Goal: Find specific page/section: Find specific page/section

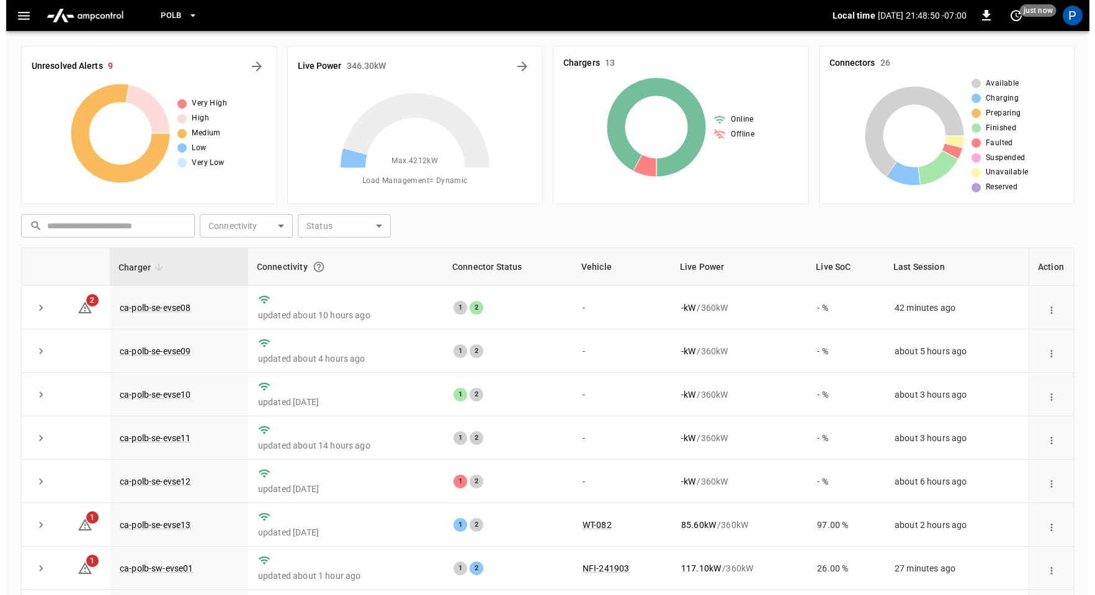
scroll to position [116, 0]
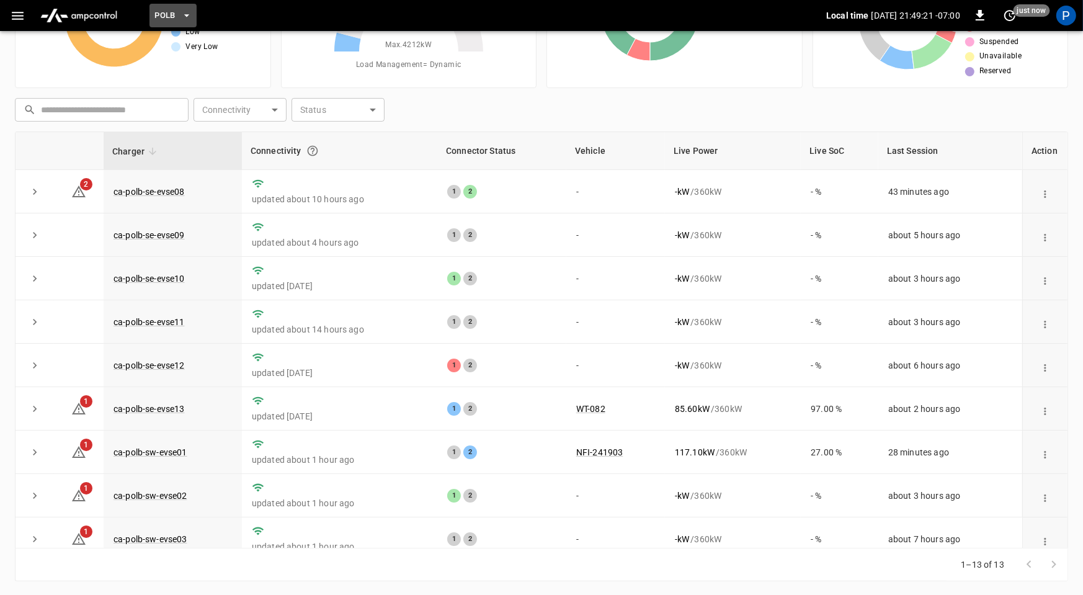
click at [166, 12] on span "PoLB" at bounding box center [164, 16] width 21 height 14
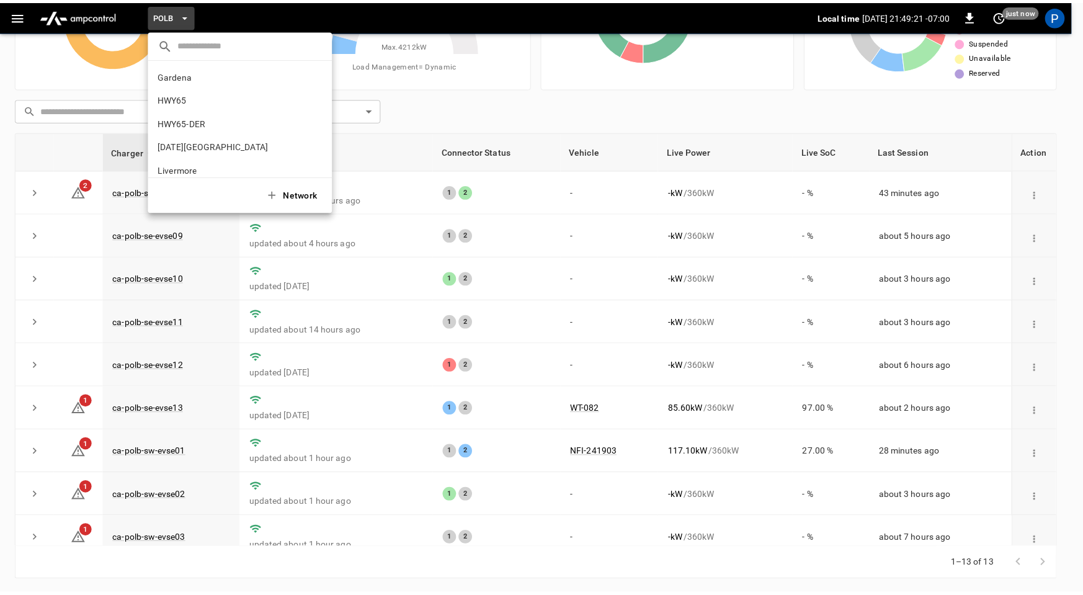
scroll to position [104, 0]
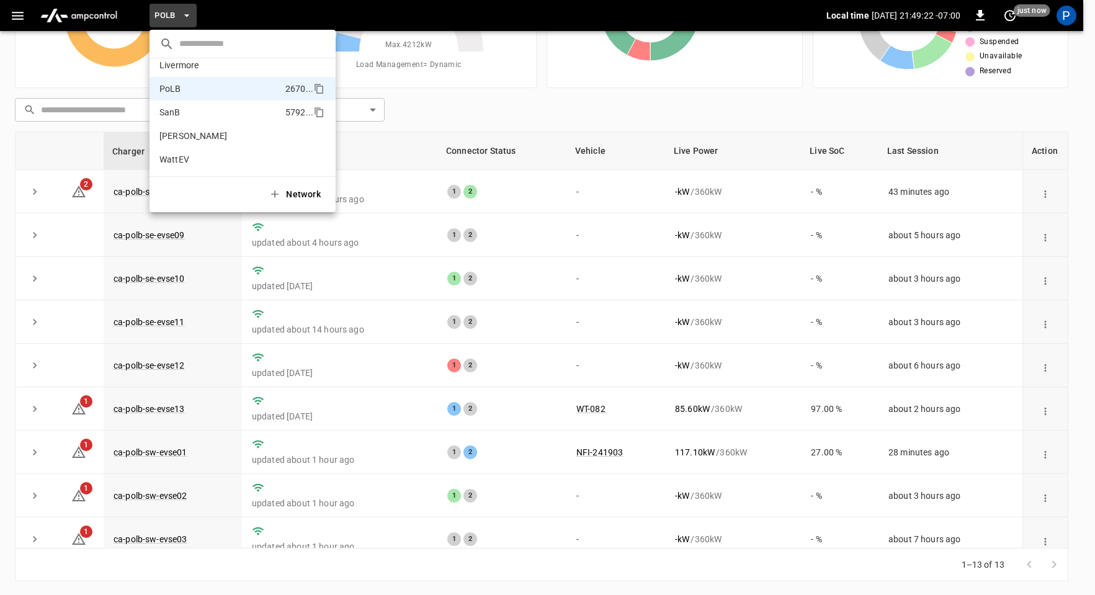
click at [189, 117] on li "SanB 5792 ..." at bounding box center [242, 112] width 186 height 24
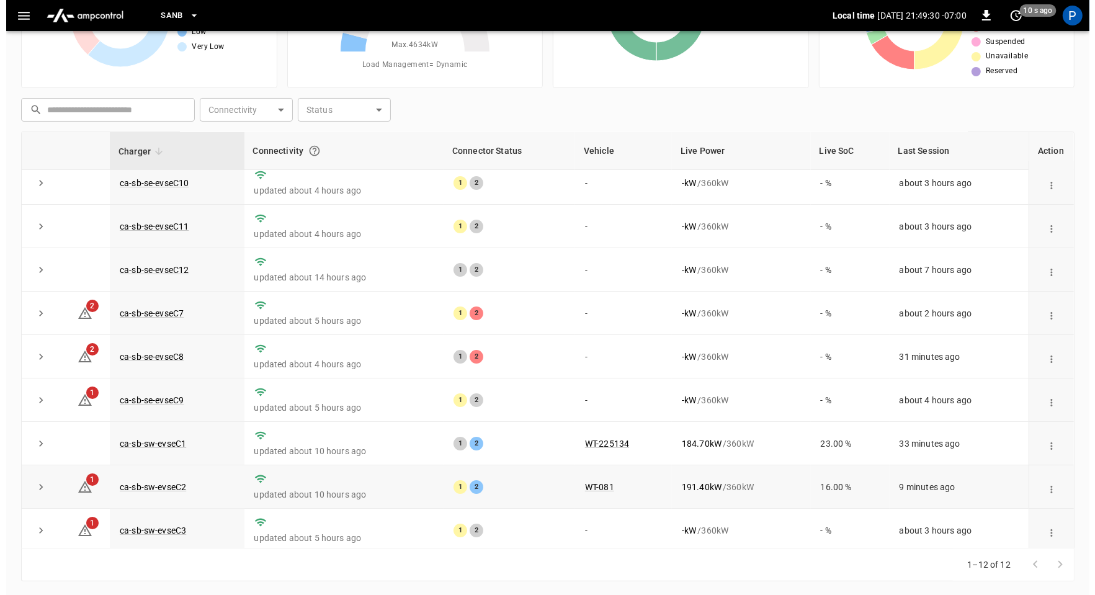
scroll to position [12, 0]
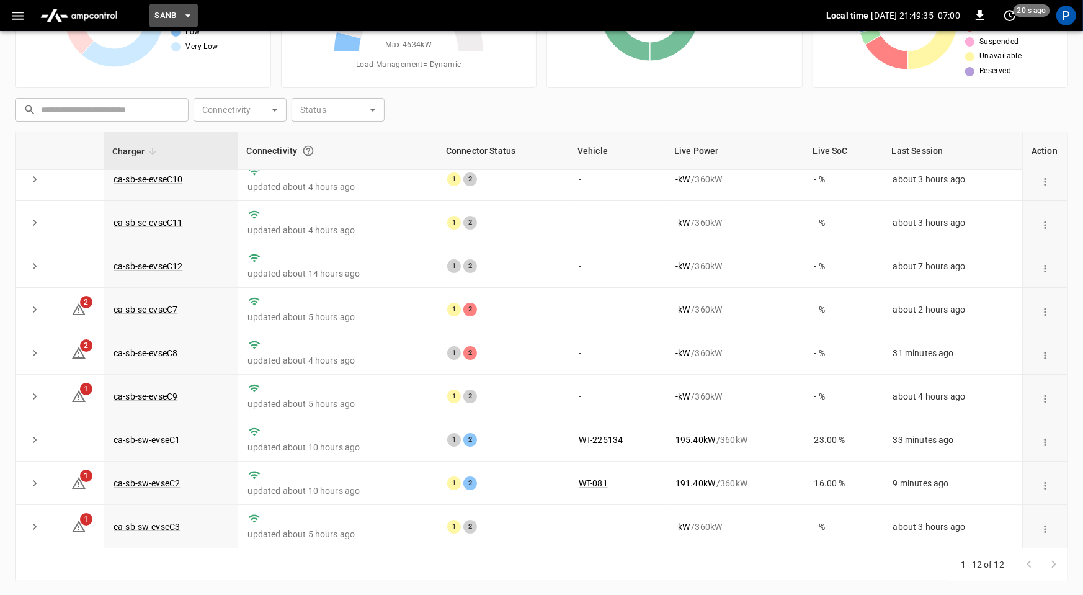
click at [163, 6] on button "SanB" at bounding box center [173, 16] width 48 height 24
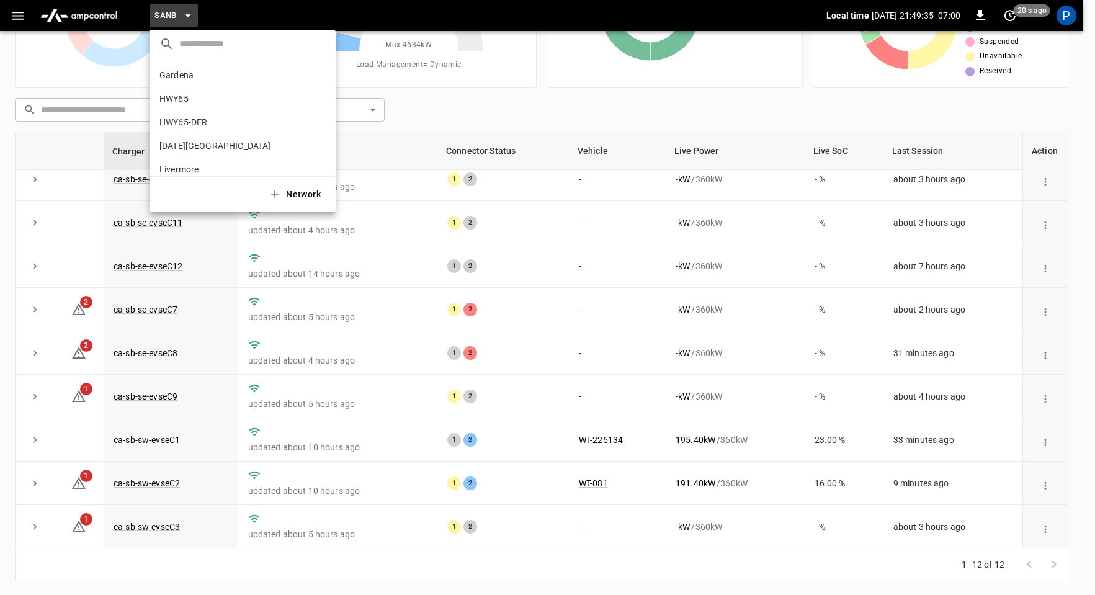
scroll to position [104, 0]
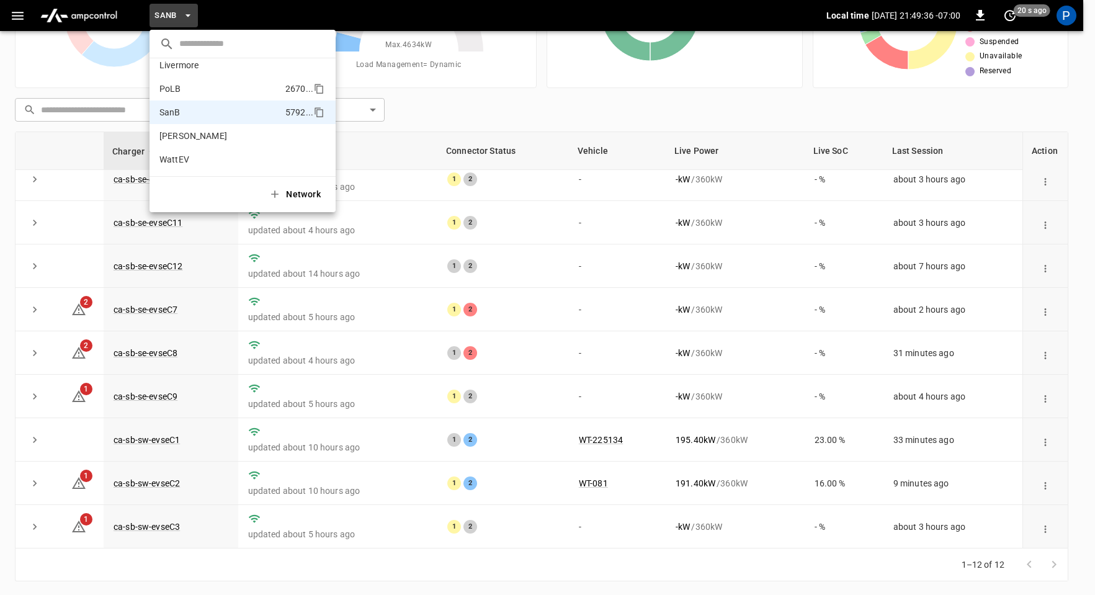
click at [208, 83] on li "PoLB 2670 ..." at bounding box center [242, 89] width 186 height 24
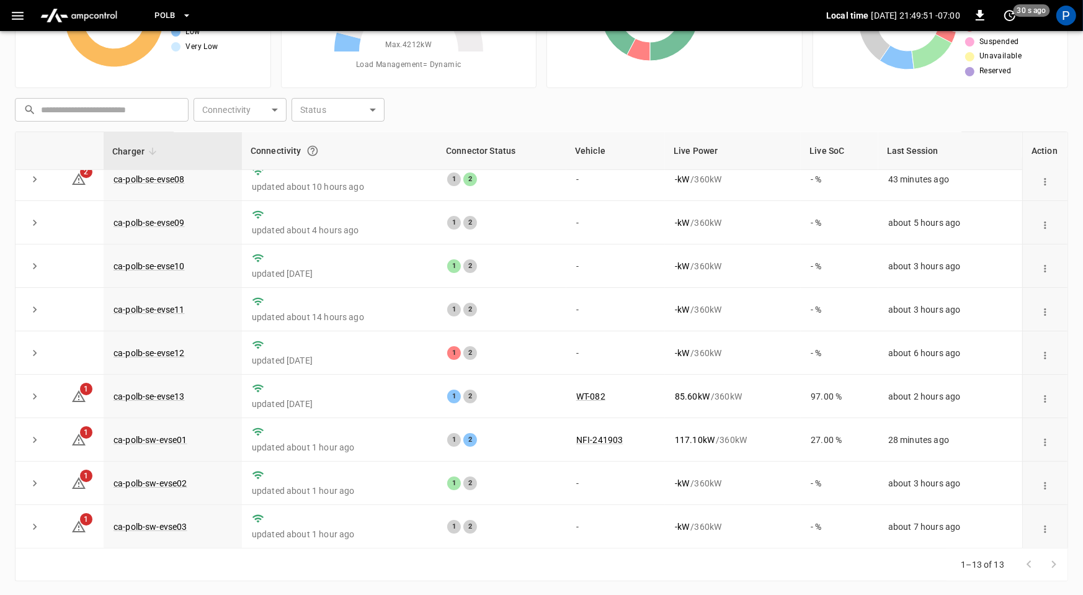
click at [172, 16] on span "PoLB" at bounding box center [164, 16] width 21 height 14
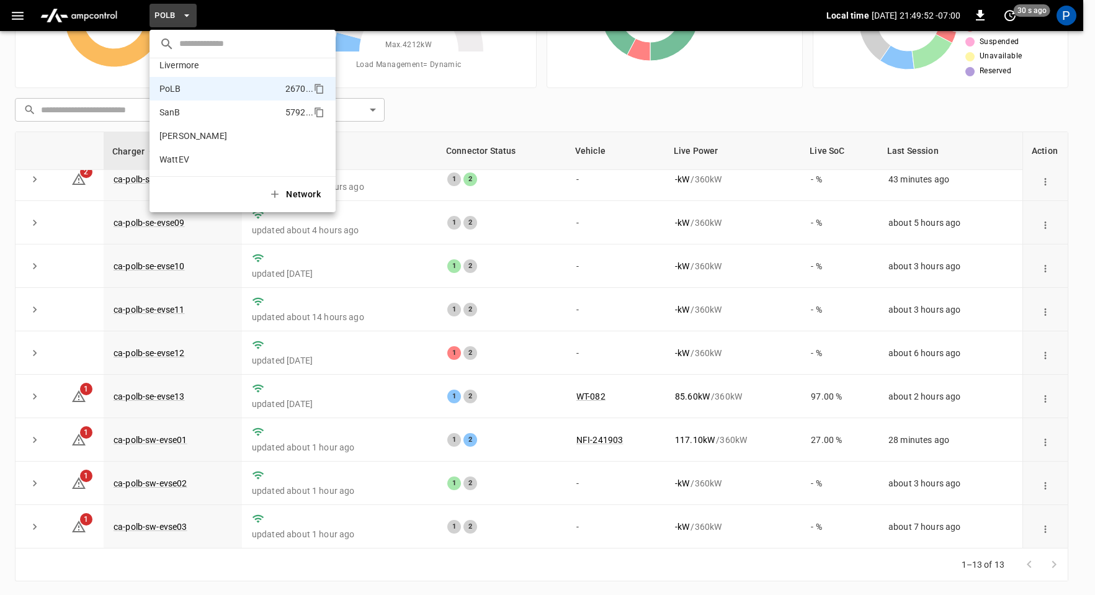
click at [199, 109] on li "SanB 5792 ..." at bounding box center [242, 112] width 186 height 24
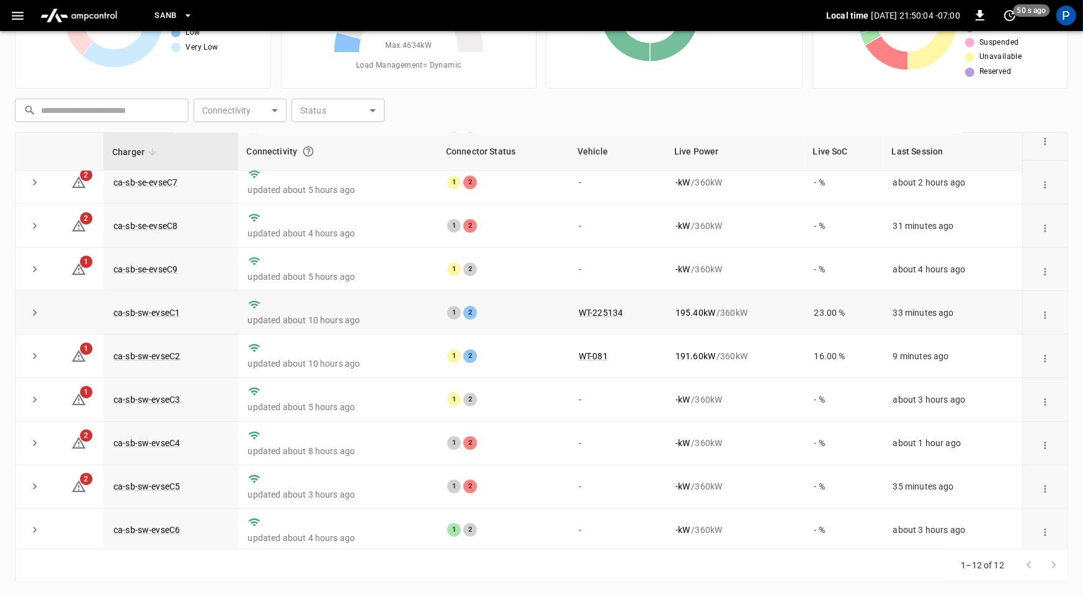
scroll to position [116, 0]
click at [163, 181] on link "ca-sb-se-evseC7" at bounding box center [145, 181] width 69 height 15
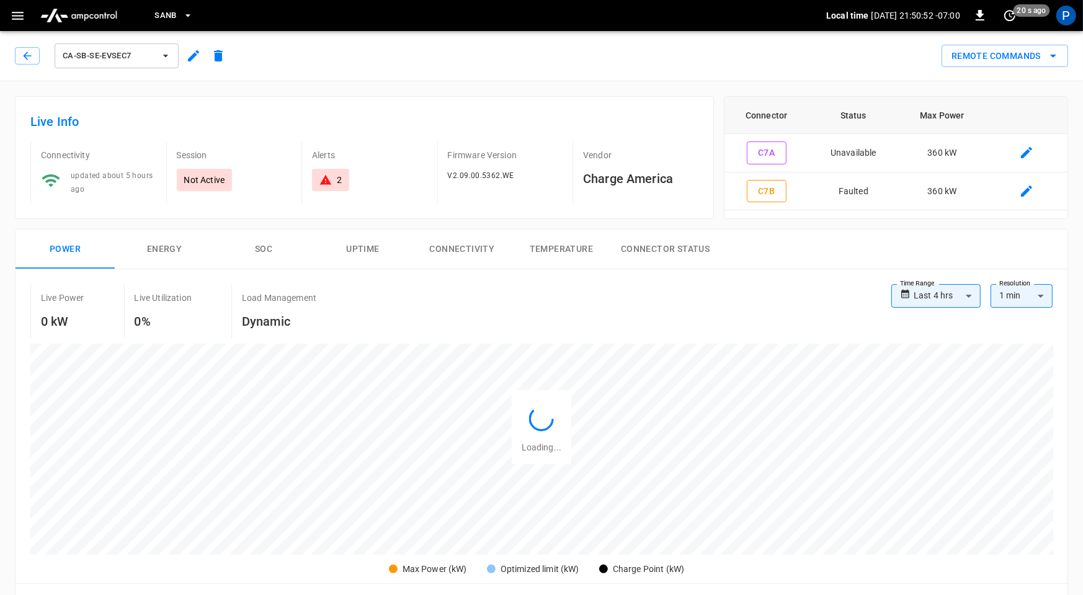
scroll to position [586, 0]
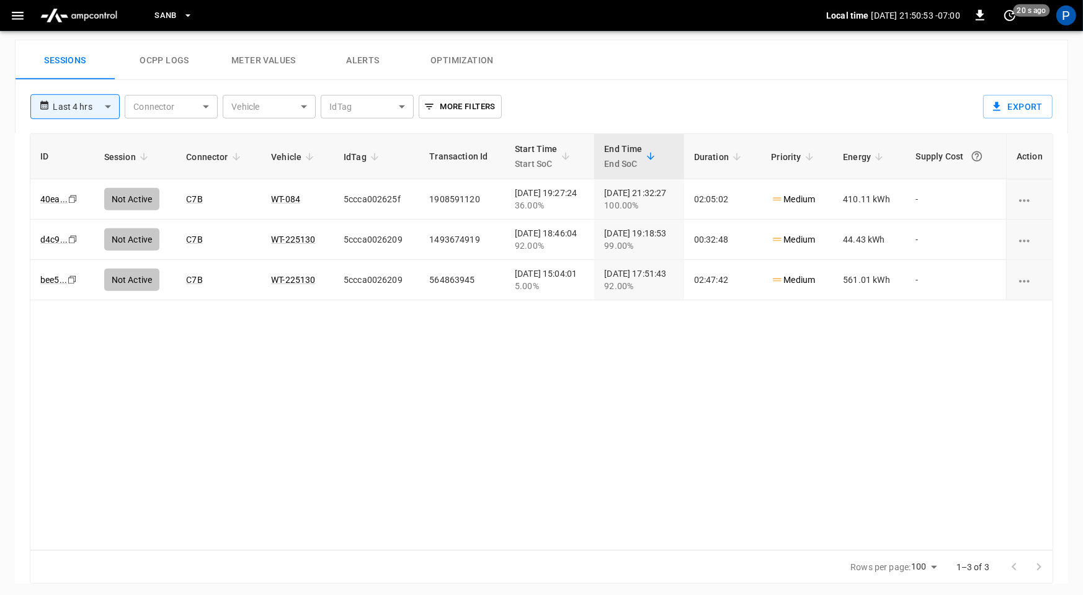
click at [99, 14] on img "menu" at bounding box center [78, 16] width 87 height 24
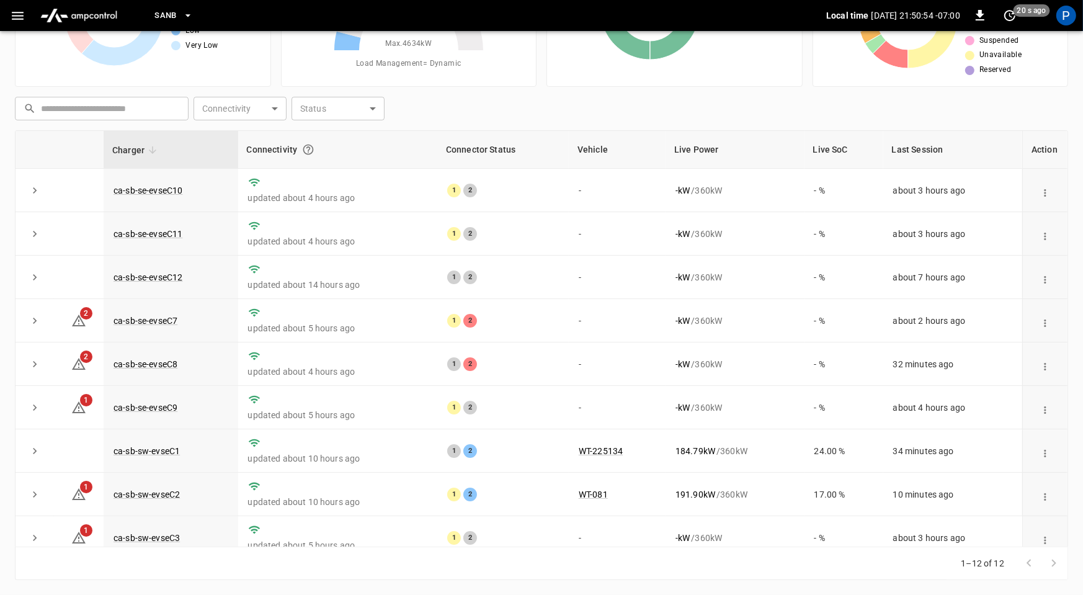
scroll to position [116, 0]
